Goal: Navigation & Orientation: Find specific page/section

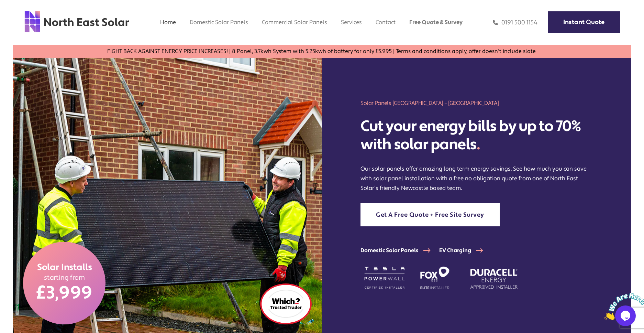
click at [452, 135] on h2 "Cut your energy bills by up to 70% with solar panels ." at bounding box center [476, 135] width 232 height 36
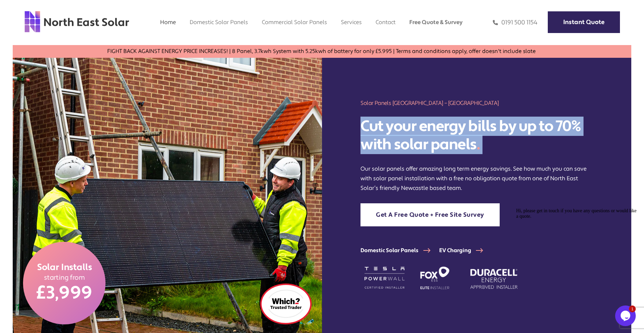
click at [452, 135] on h2 "Cut your energy bills by up to 70% with solar panels ." at bounding box center [476, 135] width 232 height 36
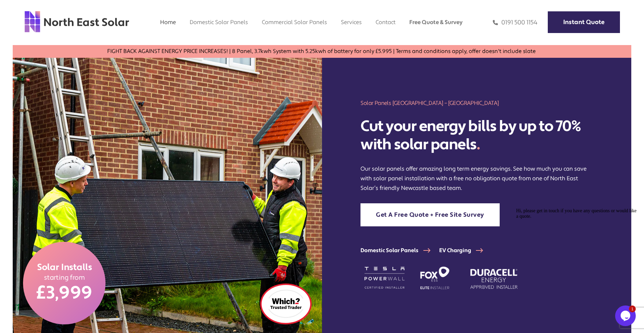
click at [426, 102] on h1 "Solar Panels [GEOGRAPHIC_DATA] – [GEOGRAPHIC_DATA]" at bounding box center [476, 103] width 232 height 8
click at [447, 136] on h2 "Cut your energy bills by up to 70% with solar panels ." at bounding box center [476, 135] width 232 height 36
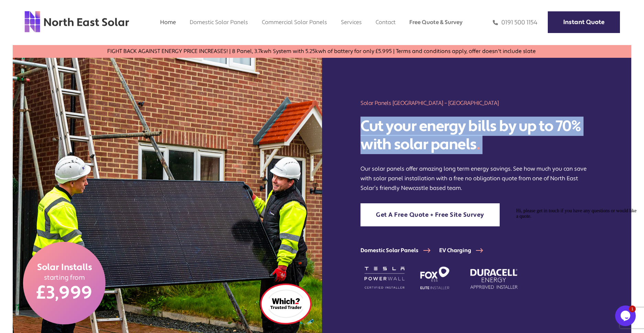
click at [447, 136] on h2 "Cut your energy bills by up to 70% with solar panels ." at bounding box center [476, 135] width 232 height 36
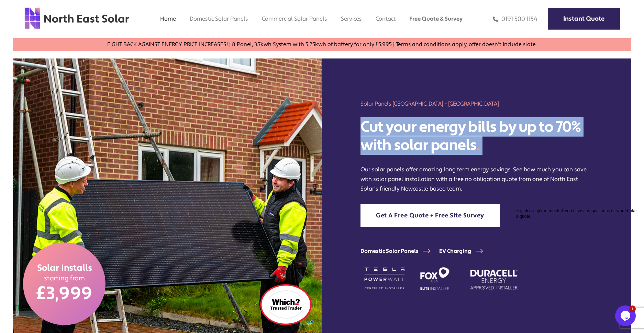
scroll to position [6, 0]
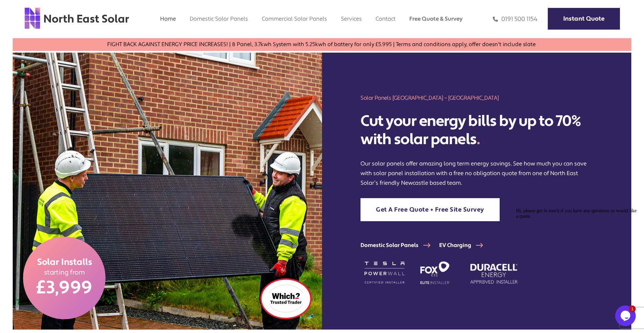
click at [476, 167] on p "Our solar panels offer amazing long term energy savings. See how much you can s…" at bounding box center [476, 173] width 232 height 29
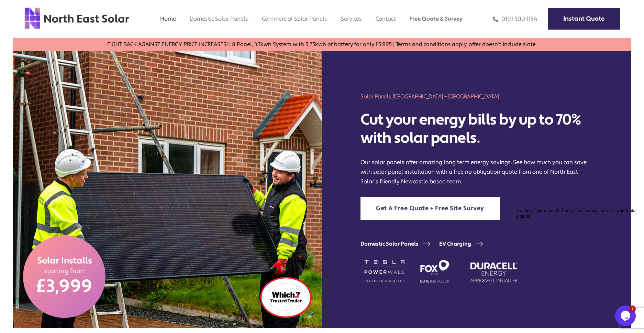
scroll to position [0, 0]
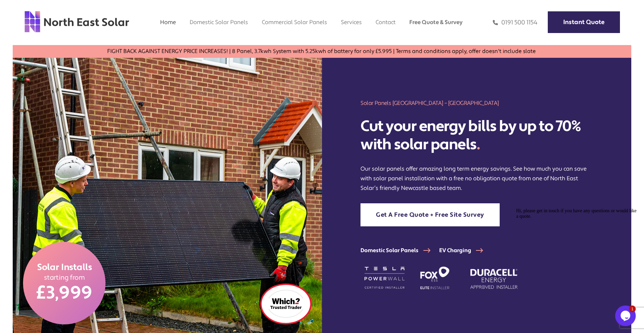
click at [416, 98] on div "Solar Panels [GEOGRAPHIC_DATA] – [GEOGRAPHIC_DATA] Solar Cut your energy bills …" at bounding box center [476, 196] width 309 height 277
click at [389, 105] on h1 "Solar Panels [GEOGRAPHIC_DATA] – [GEOGRAPHIC_DATA]" at bounding box center [476, 103] width 232 height 8
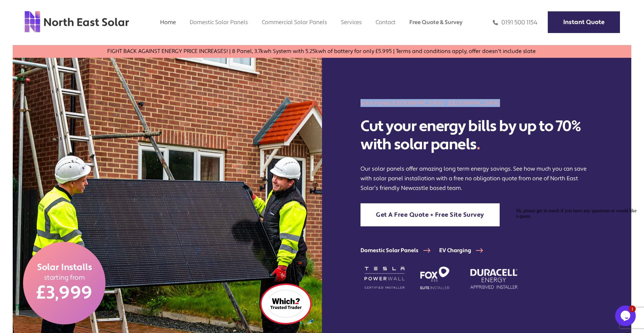
click at [389, 105] on h1 "Solar Panels [GEOGRAPHIC_DATA] – [GEOGRAPHIC_DATA]" at bounding box center [476, 103] width 232 height 8
click at [404, 132] on h2 "Cut your energy bills by up to 70% with solar panels ." at bounding box center [476, 135] width 232 height 36
